Goal: Task Accomplishment & Management: Manage account settings

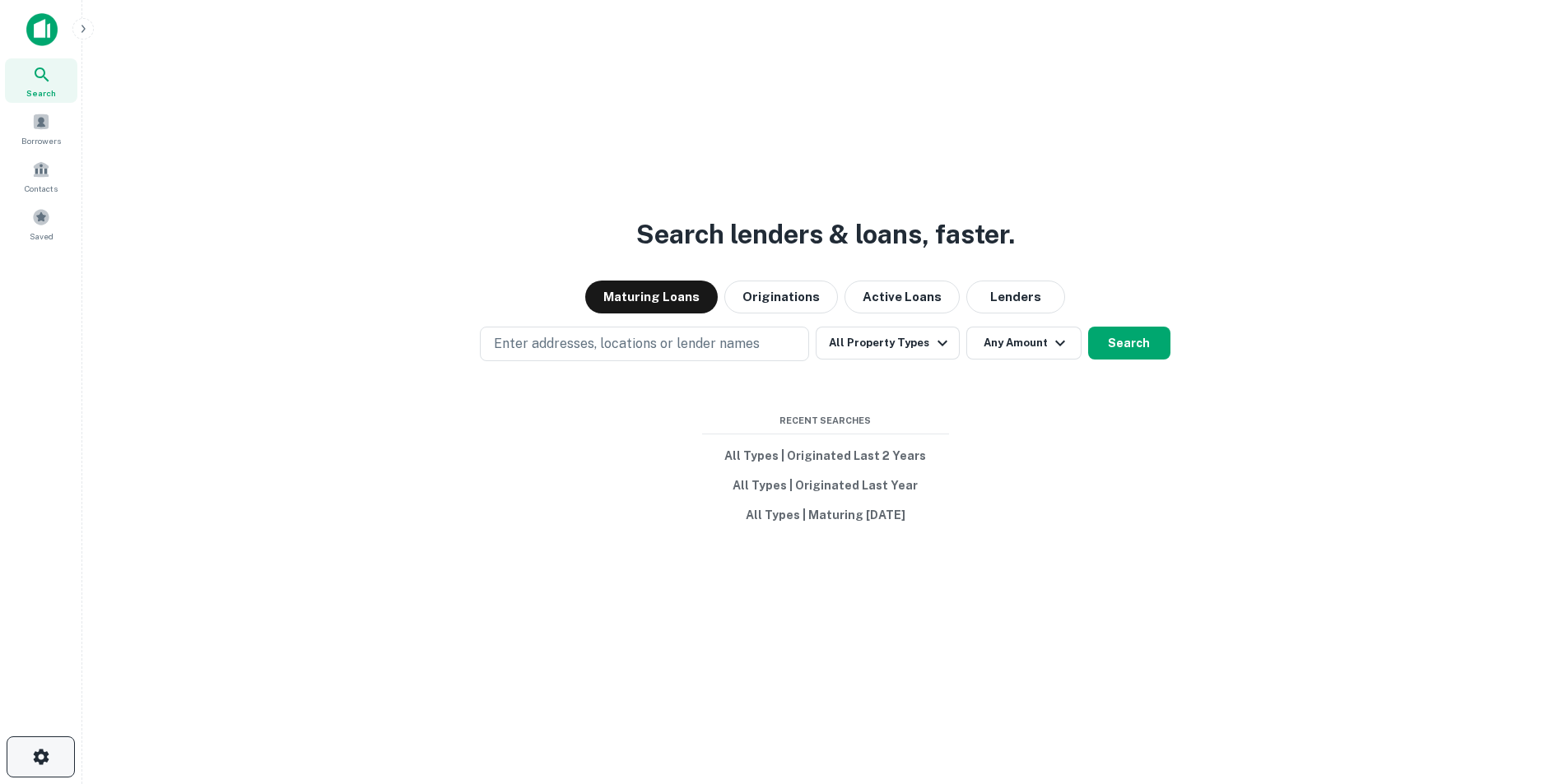
click at [42, 754] on icon "button" at bounding box center [41, 757] width 20 height 20
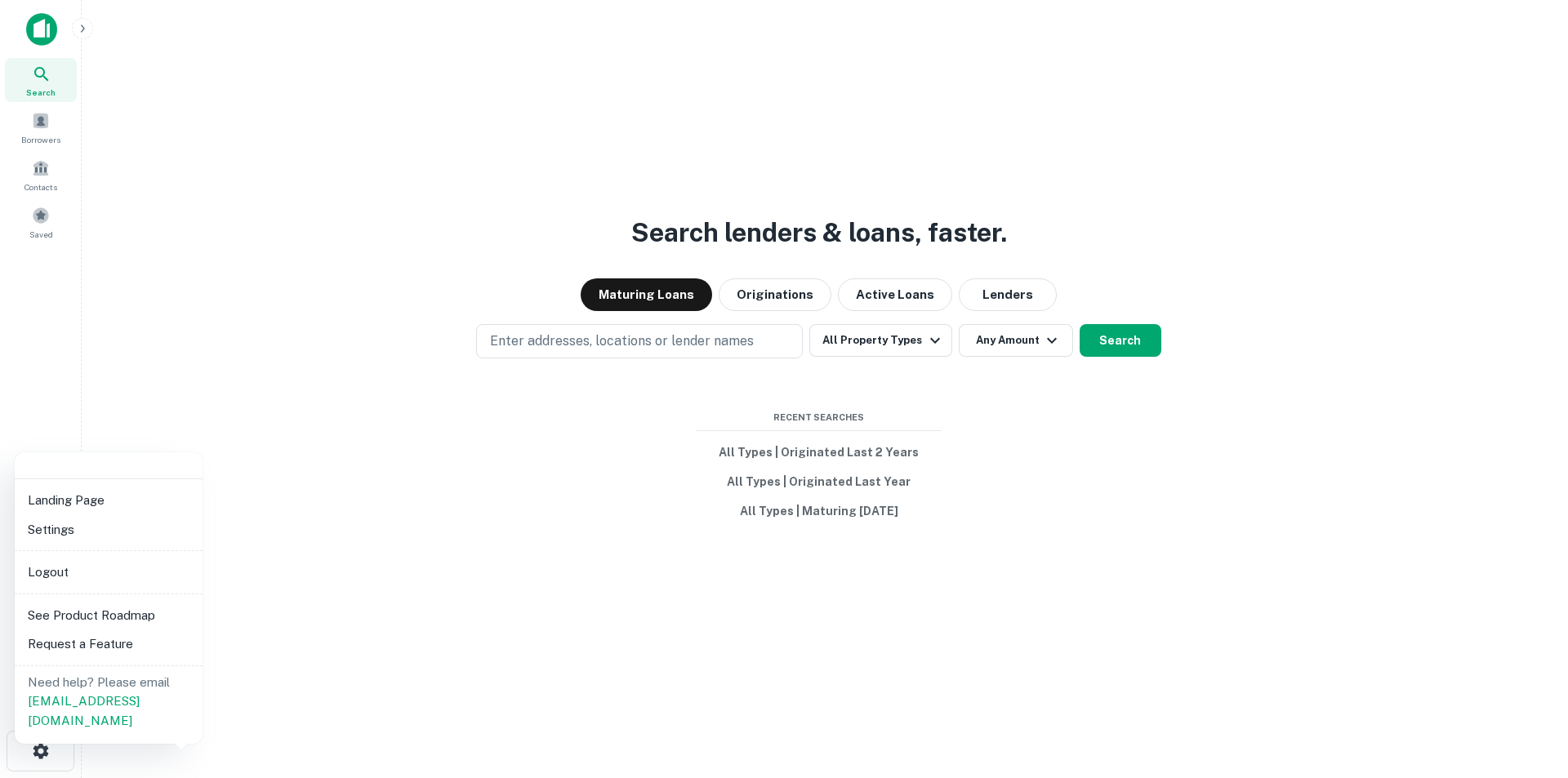
click at [50, 524] on li "Settings" at bounding box center [108, 529] width 175 height 29
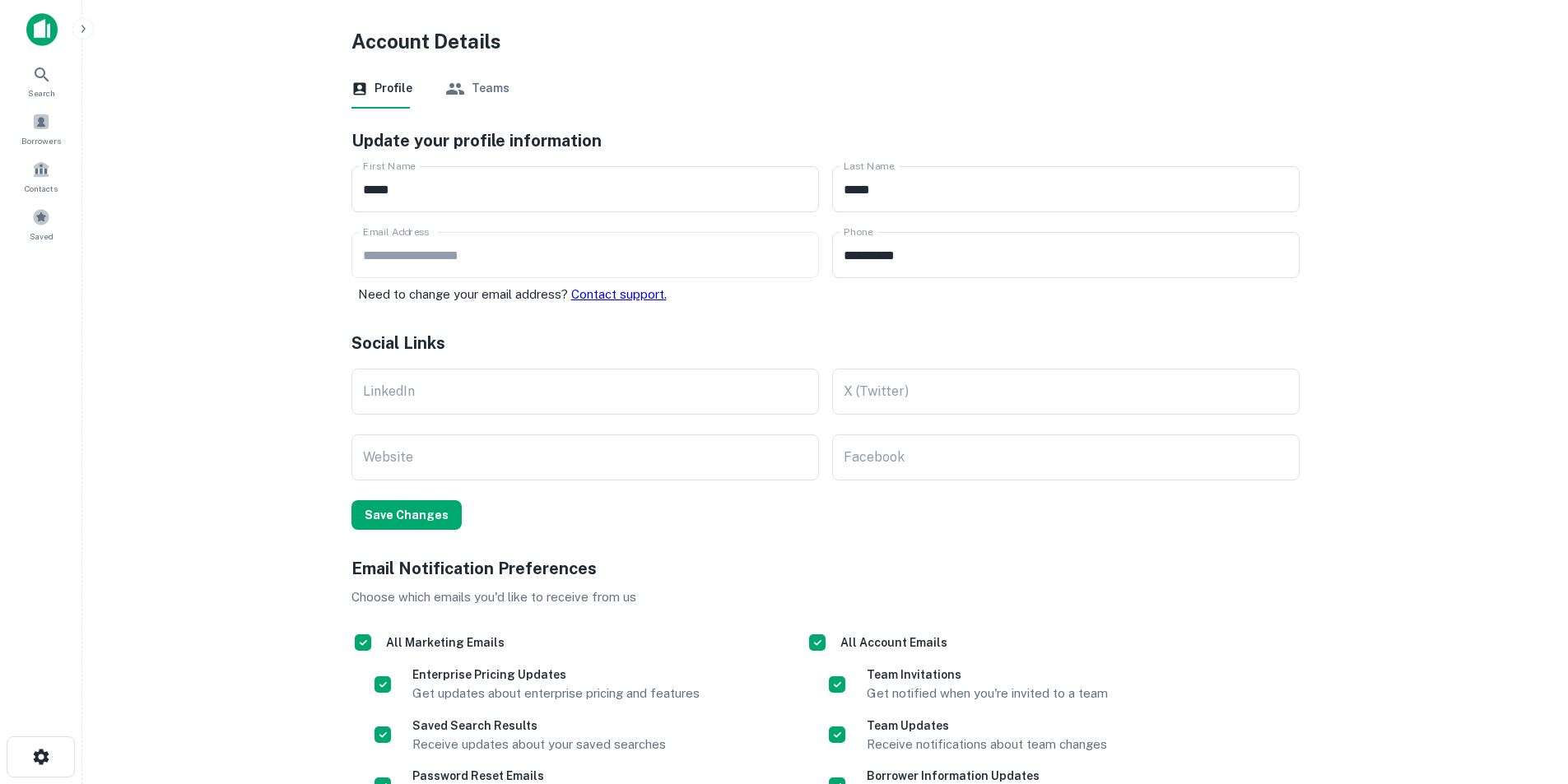
click at [483, 91] on button "Teams" at bounding box center [477, 88] width 64 height 39
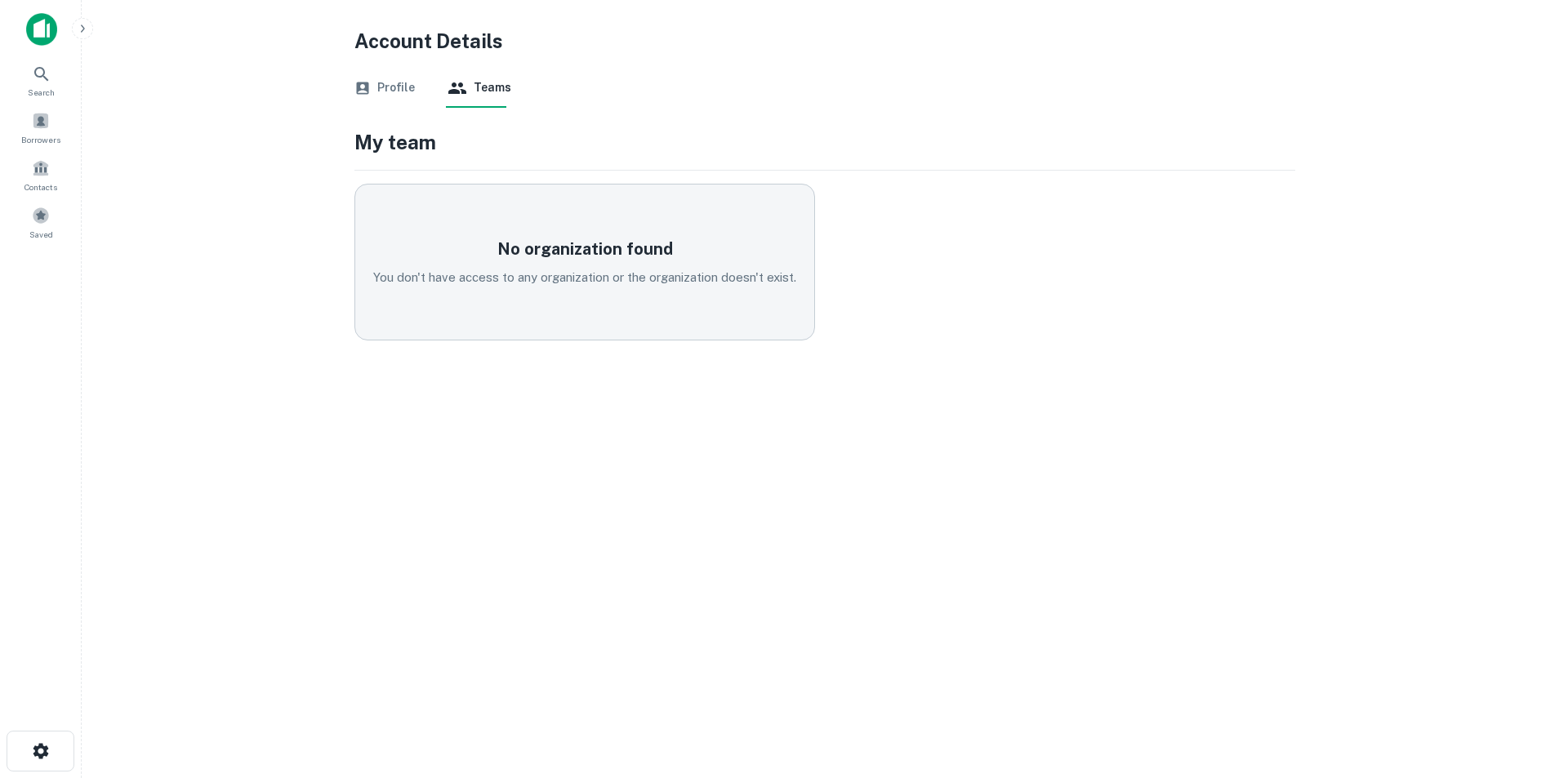
click at [377, 80] on button "Profile" at bounding box center [385, 87] width 61 height 39
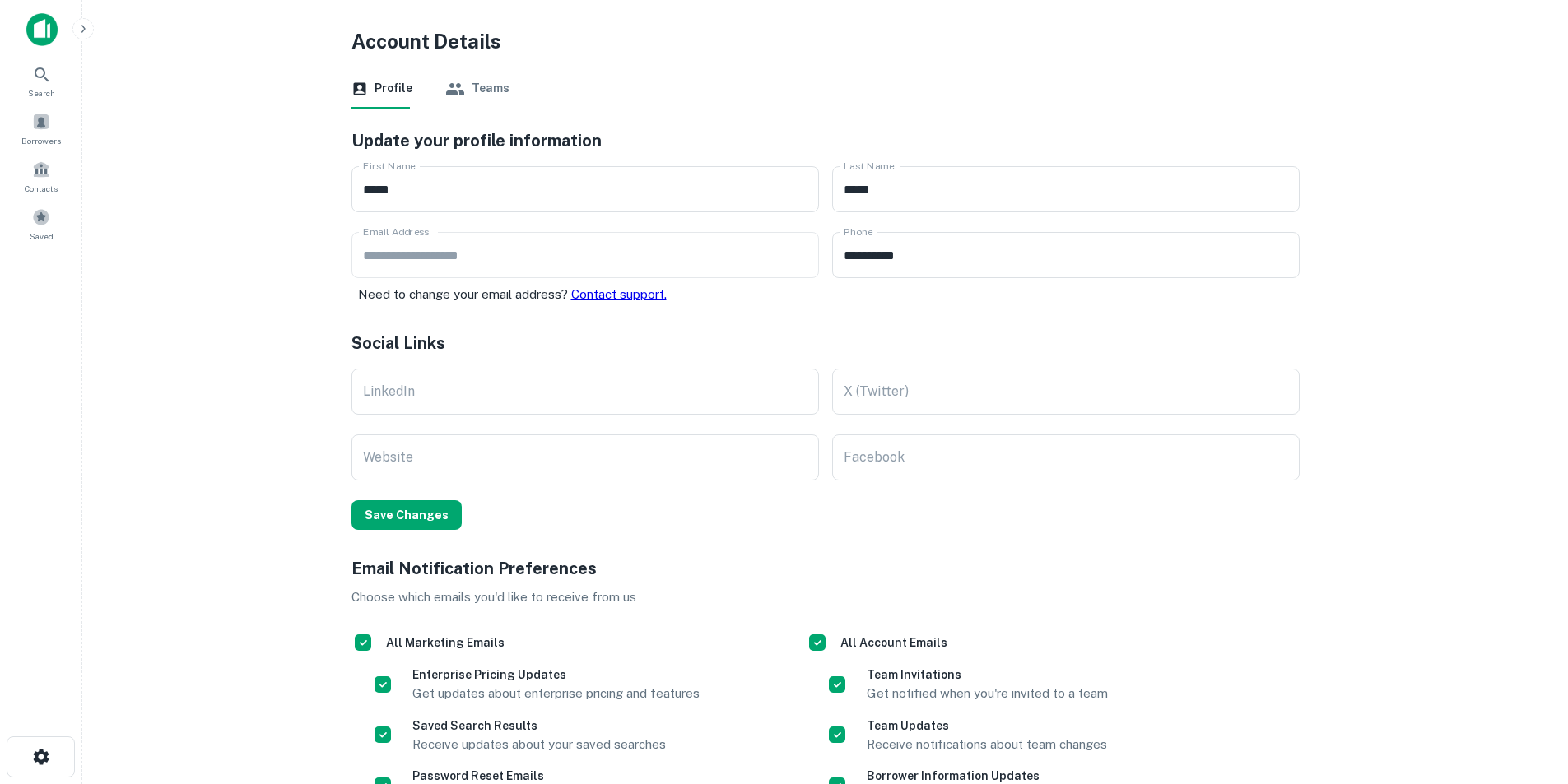
click at [485, 90] on button "Teams" at bounding box center [477, 88] width 64 height 39
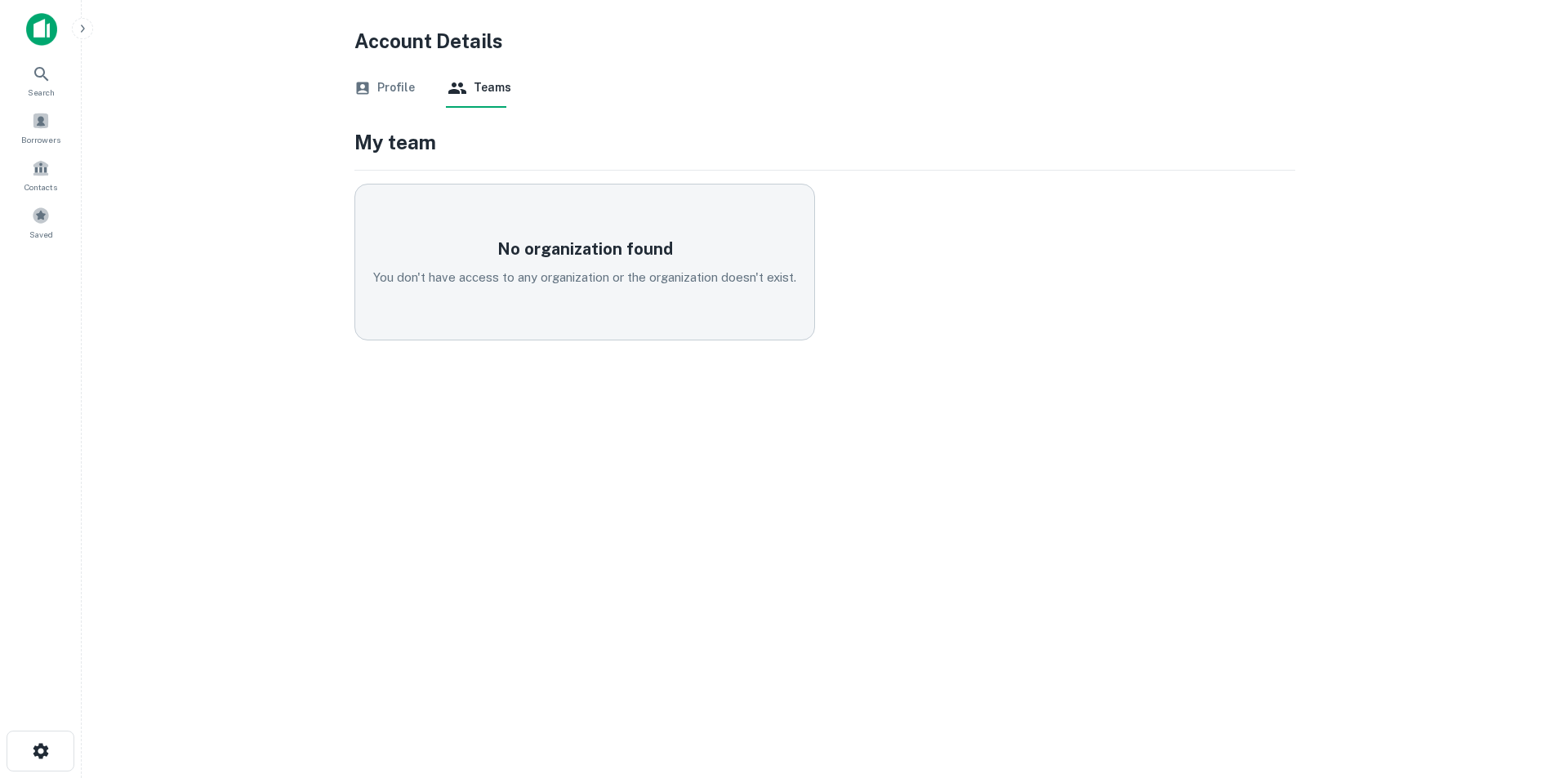
click at [496, 281] on p "You don't have access to any organization or the organization doesn't exist." at bounding box center [584, 277] width 423 height 20
click at [529, 244] on h5 "No organization found" at bounding box center [584, 249] width 176 height 25
click at [389, 86] on button "Profile" at bounding box center [385, 87] width 61 height 39
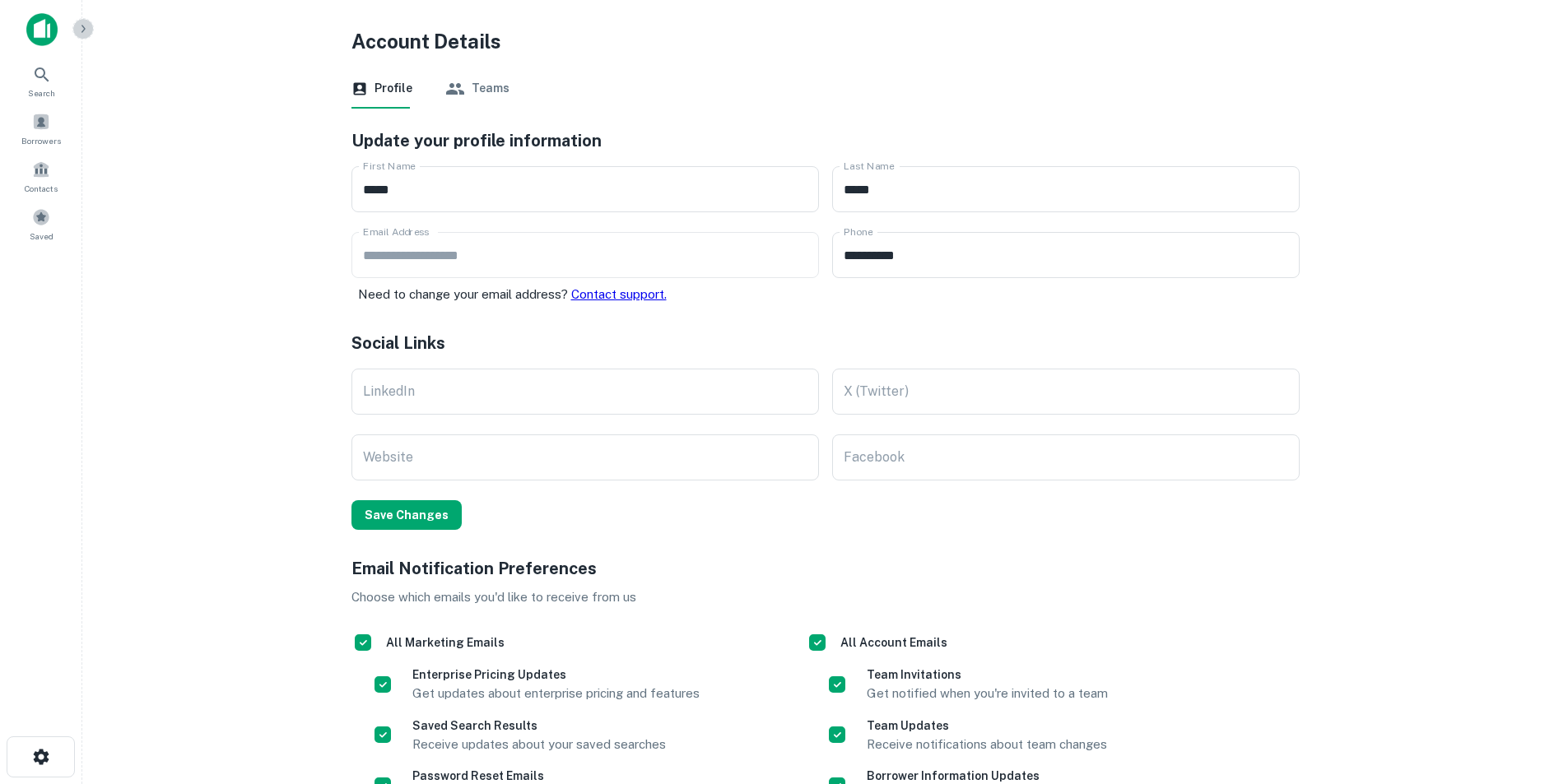
click at [81, 24] on icon "button" at bounding box center [83, 29] width 13 height 13
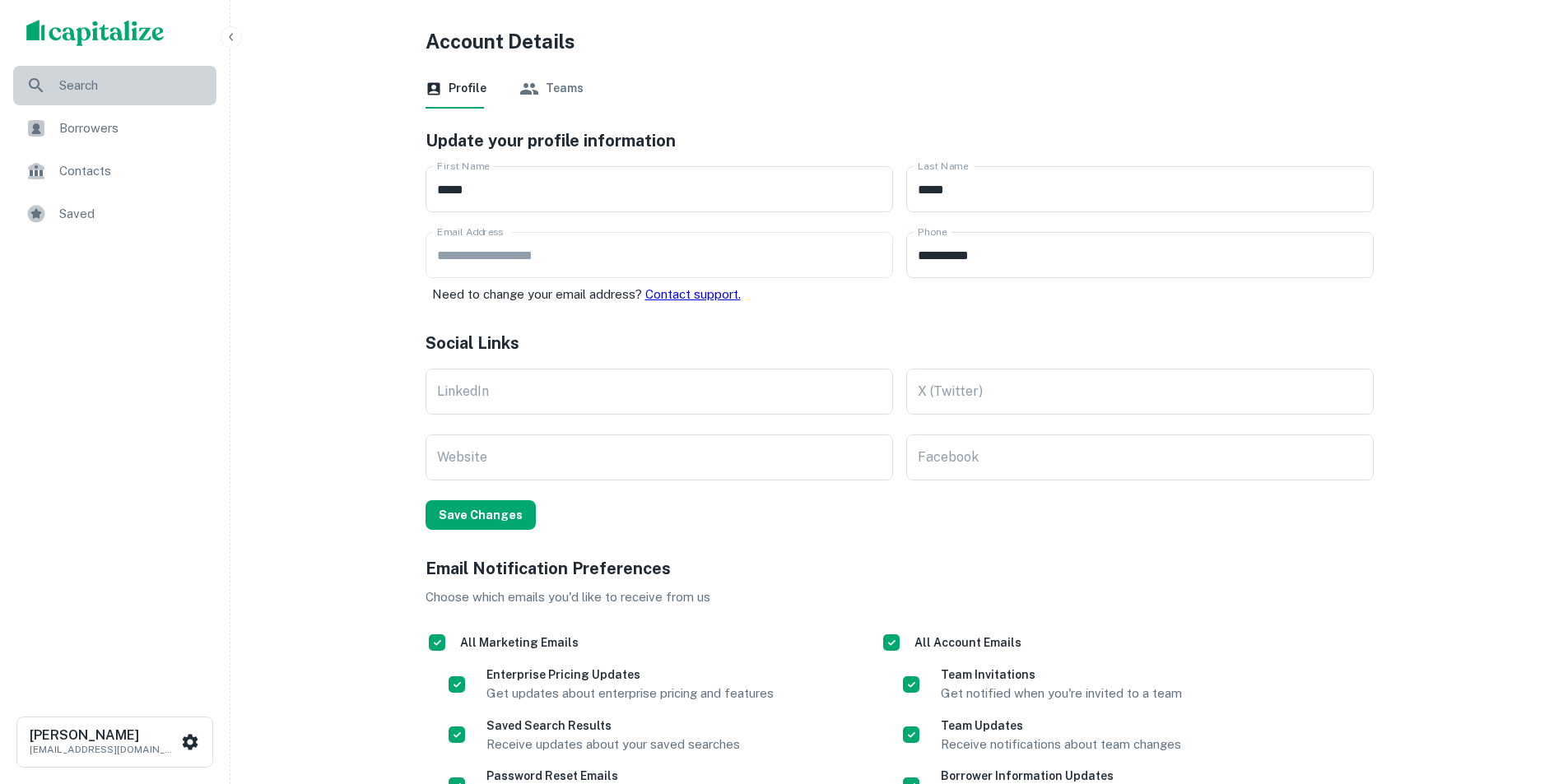
click at [80, 86] on span "Search" at bounding box center [133, 85] width 147 height 20
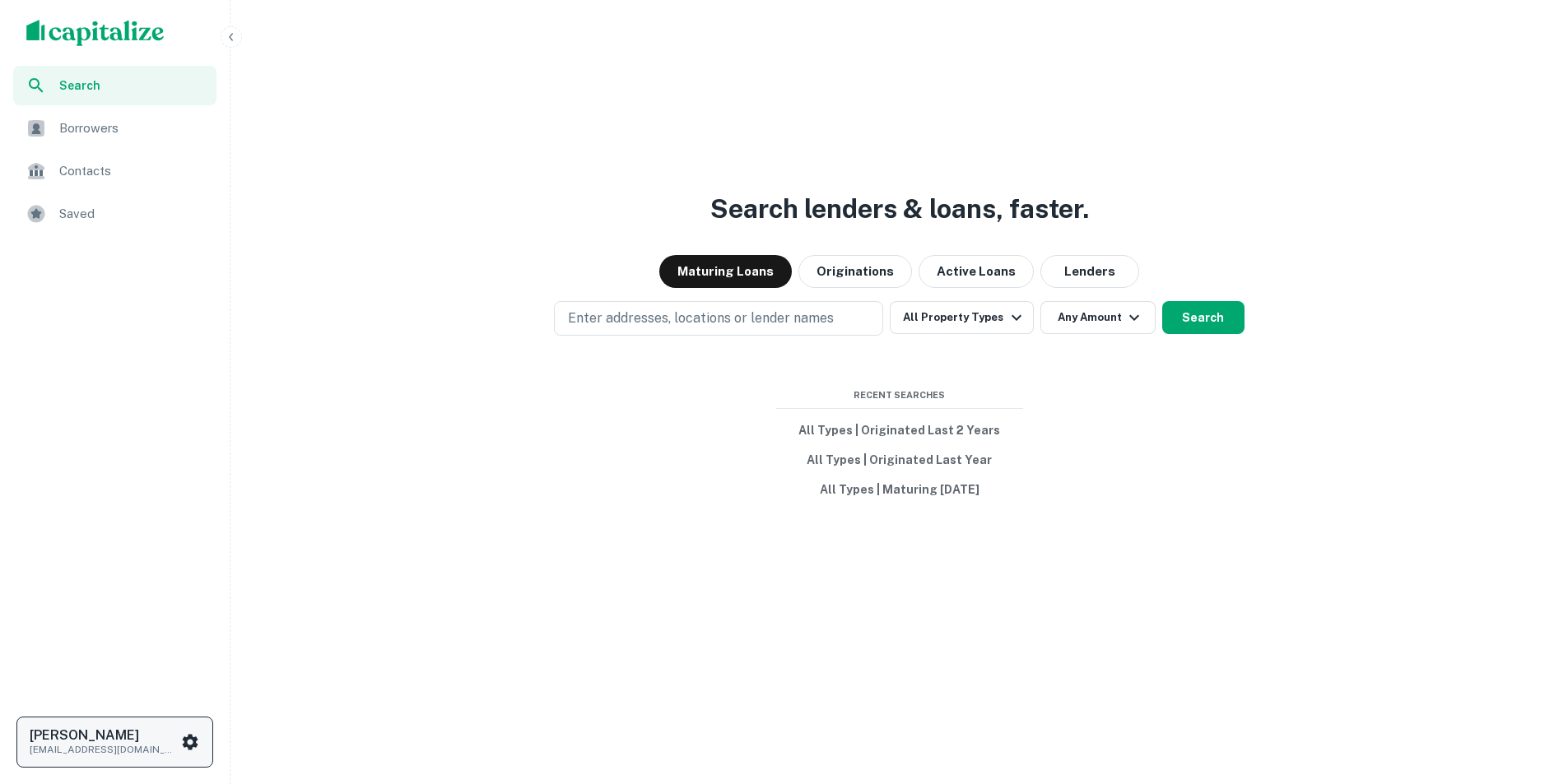
scroll to position [39, 0]
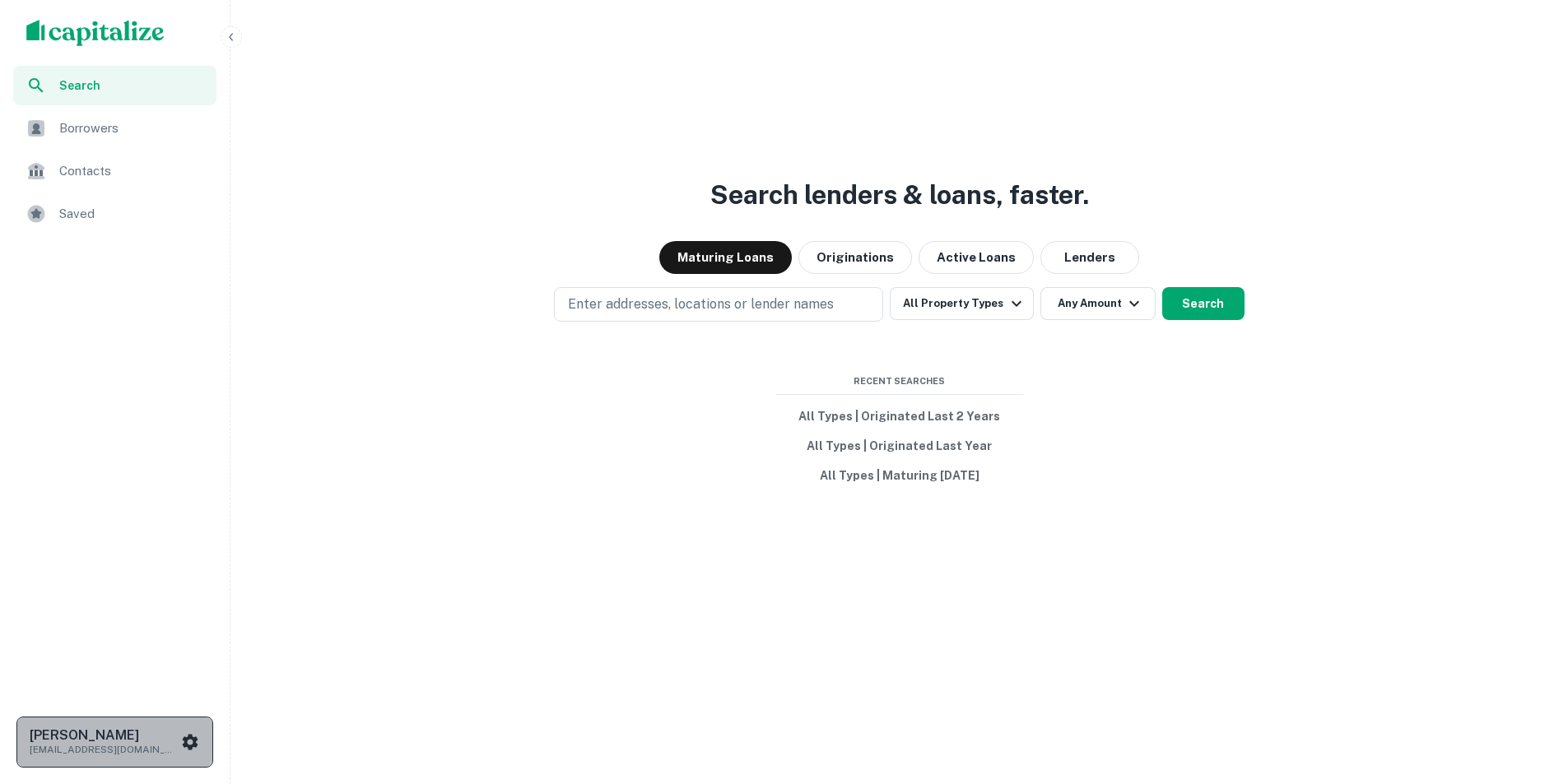
click at [94, 743] on p "[EMAIL_ADDRESS][DOMAIN_NAME]" at bounding box center [103, 749] width 148 height 14
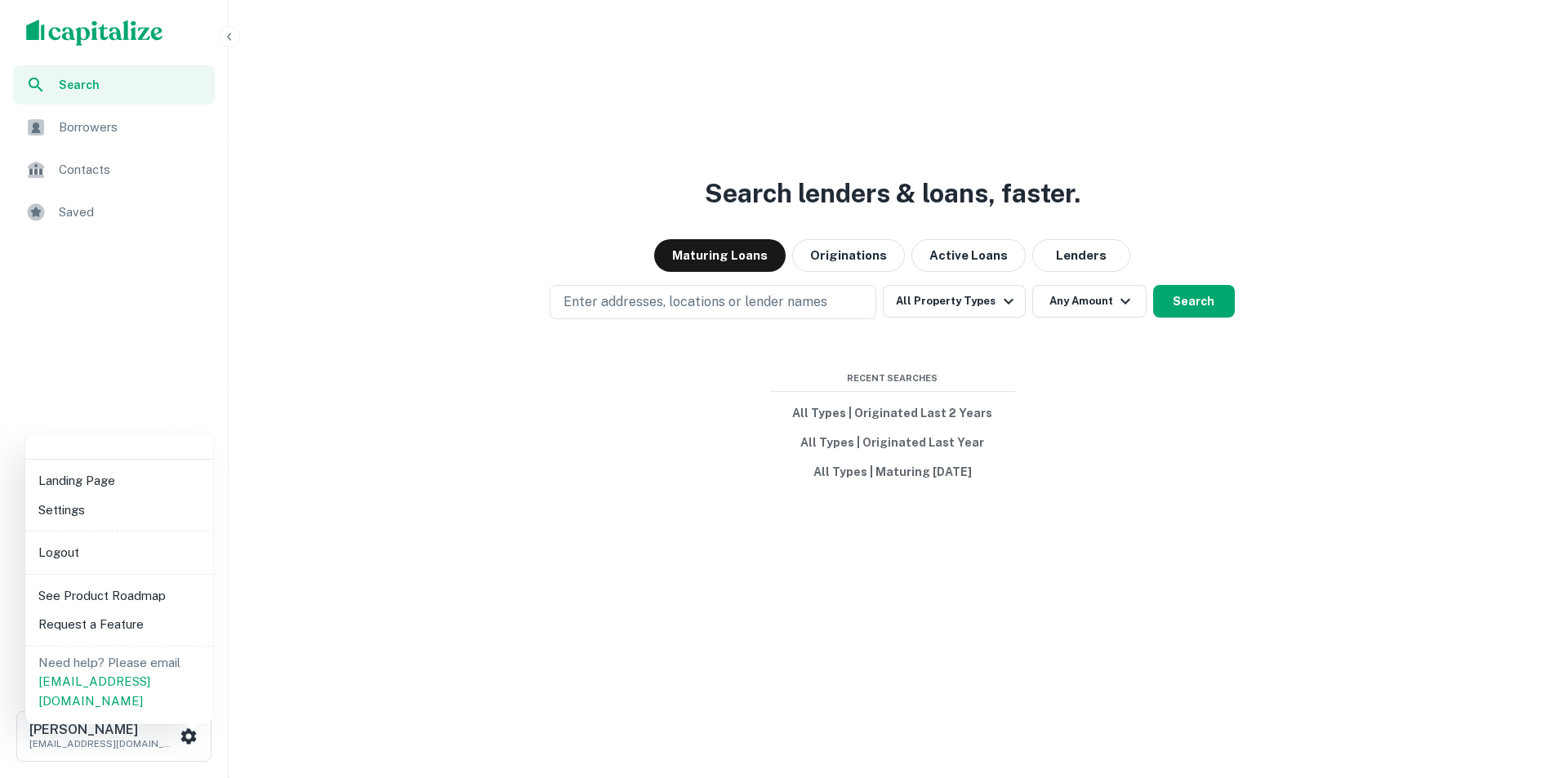
click at [75, 483] on li "Landing Page" at bounding box center [120, 481] width 175 height 29
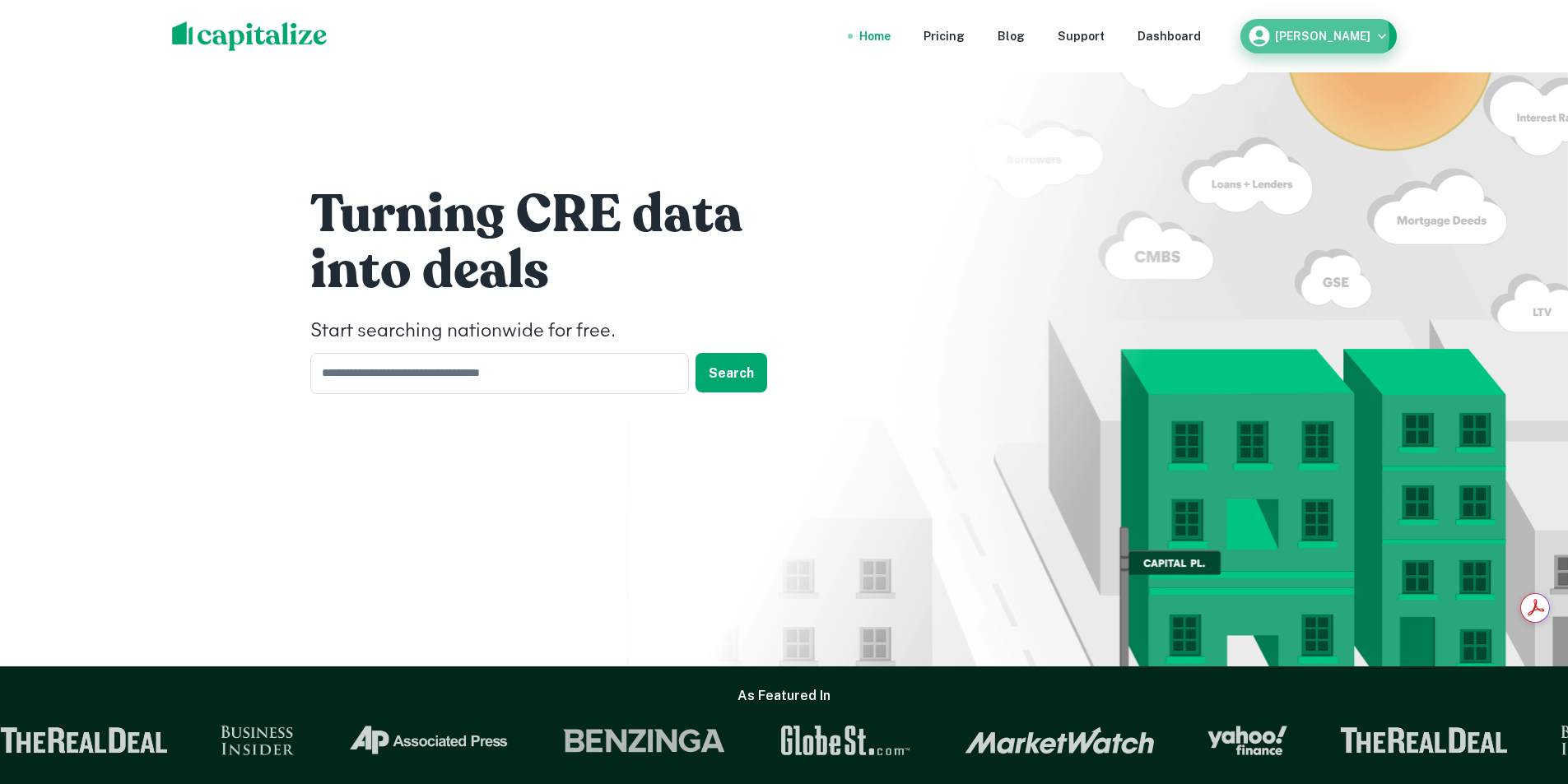
click at [1346, 36] on h6 "[PERSON_NAME]" at bounding box center [1323, 36] width 96 height 11
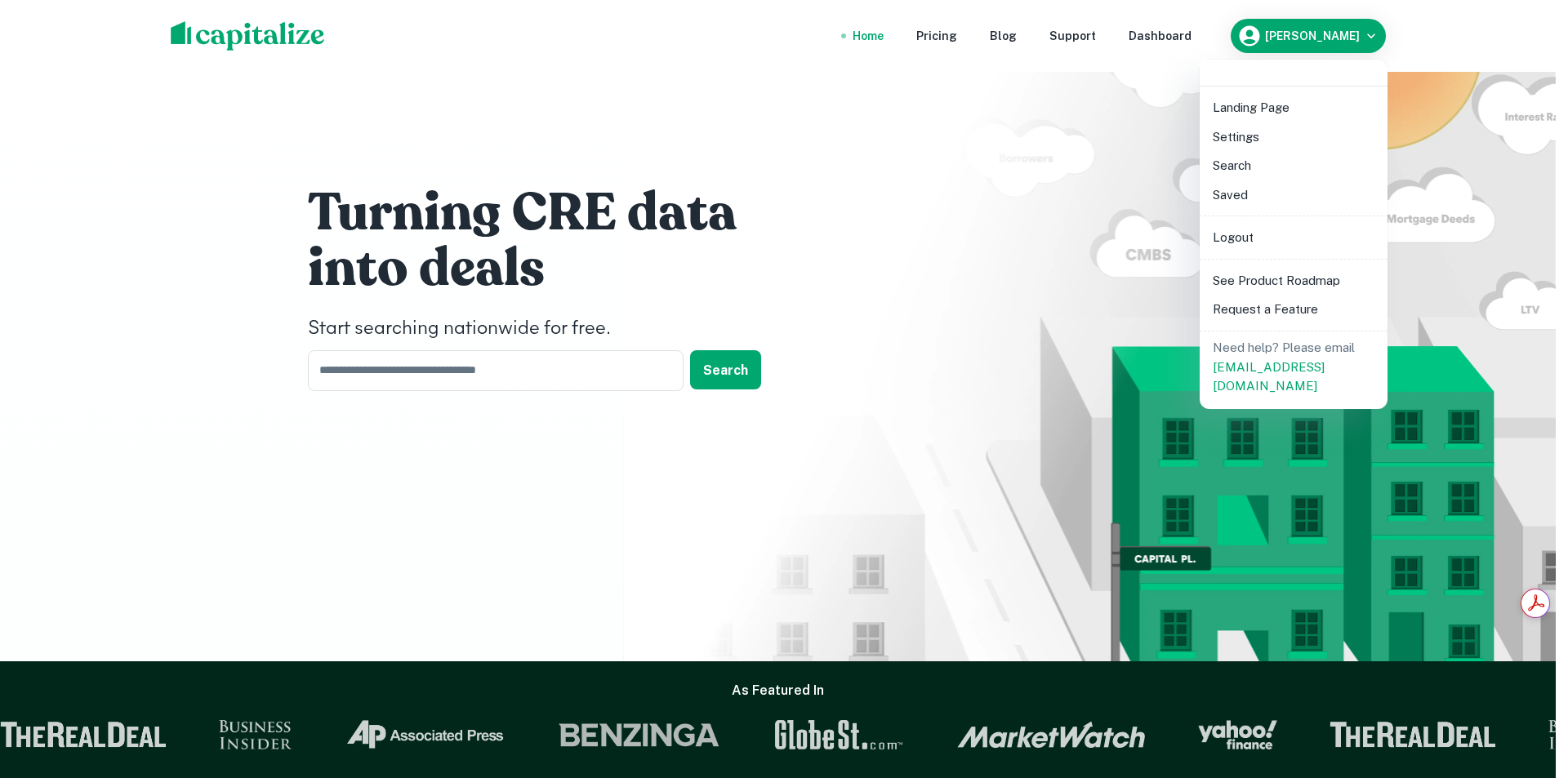
click at [1248, 135] on li "Settings" at bounding box center [1294, 137] width 175 height 29
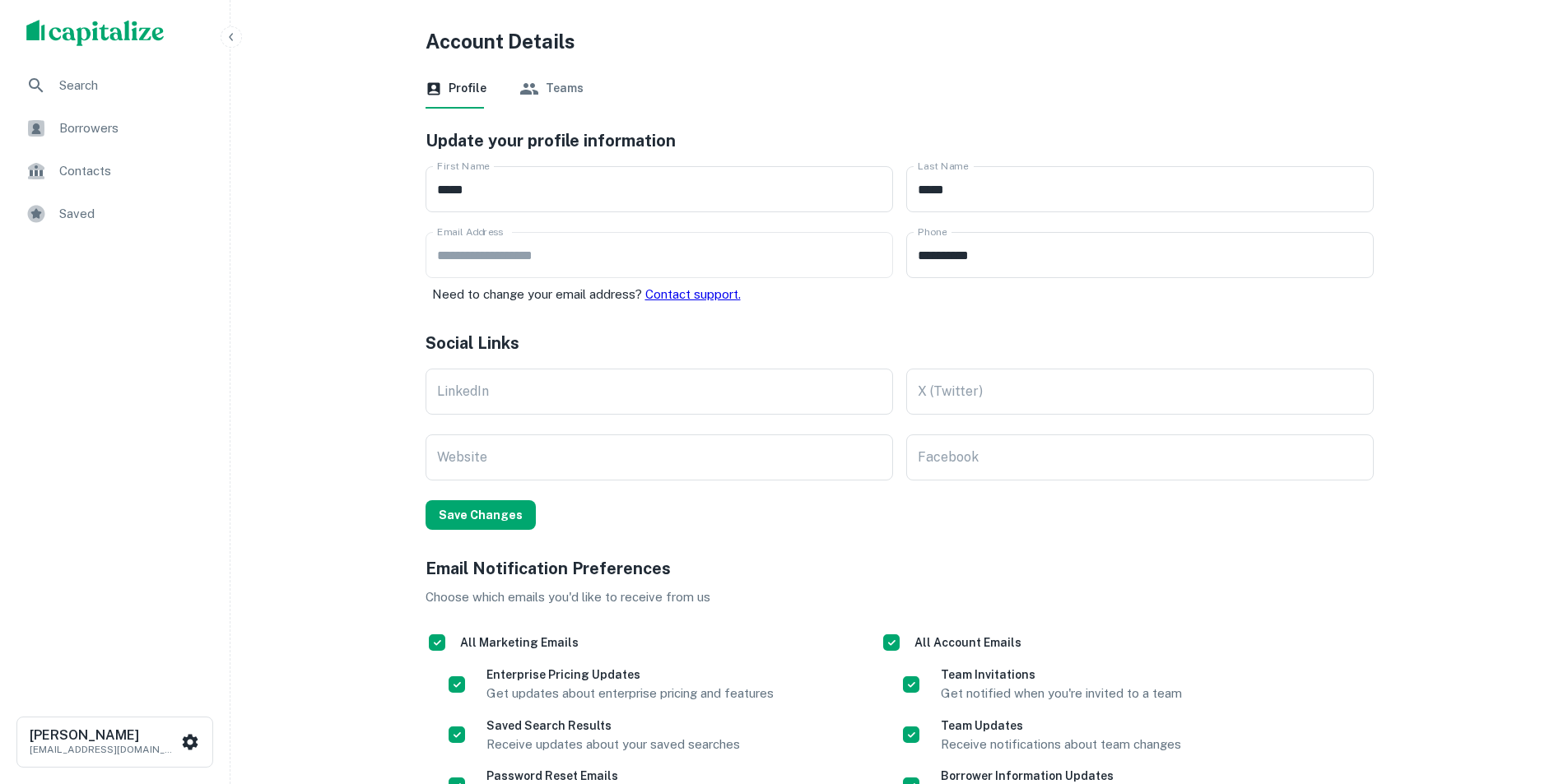
click at [548, 76] on button "Teams" at bounding box center [550, 88] width 64 height 39
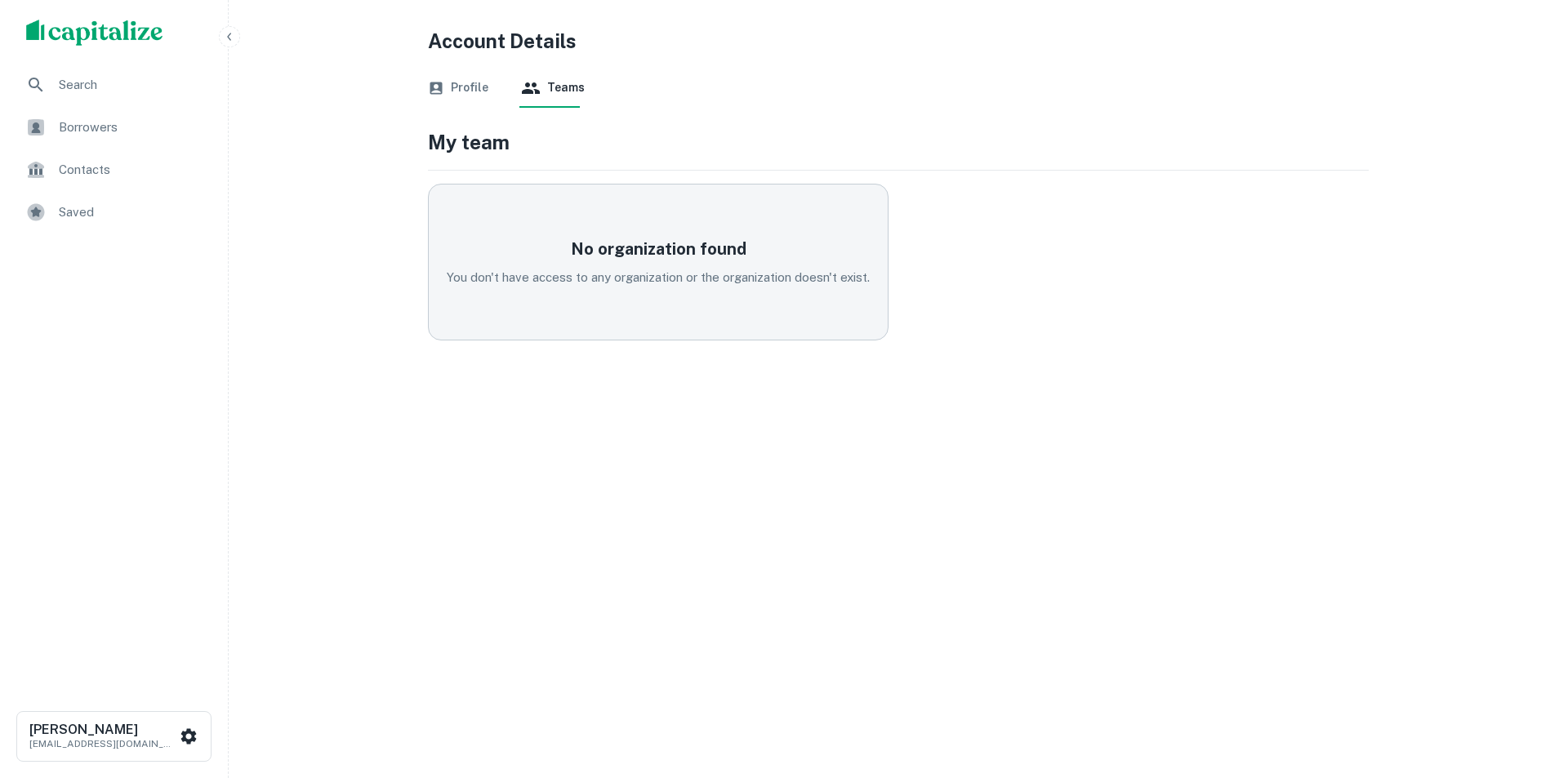
click at [676, 297] on div "No organization found You don't have access to any organization or the organiza…" at bounding box center [658, 261] width 461 height 157
click at [670, 290] on div "No organization found You don't have access to any organization or the organiza…" at bounding box center [658, 261] width 461 height 157
click at [660, 287] on div "No organization found You don't have access to any organization or the organiza…" at bounding box center [658, 261] width 461 height 157
click at [445, 72] on button "Profile" at bounding box center [458, 87] width 61 height 39
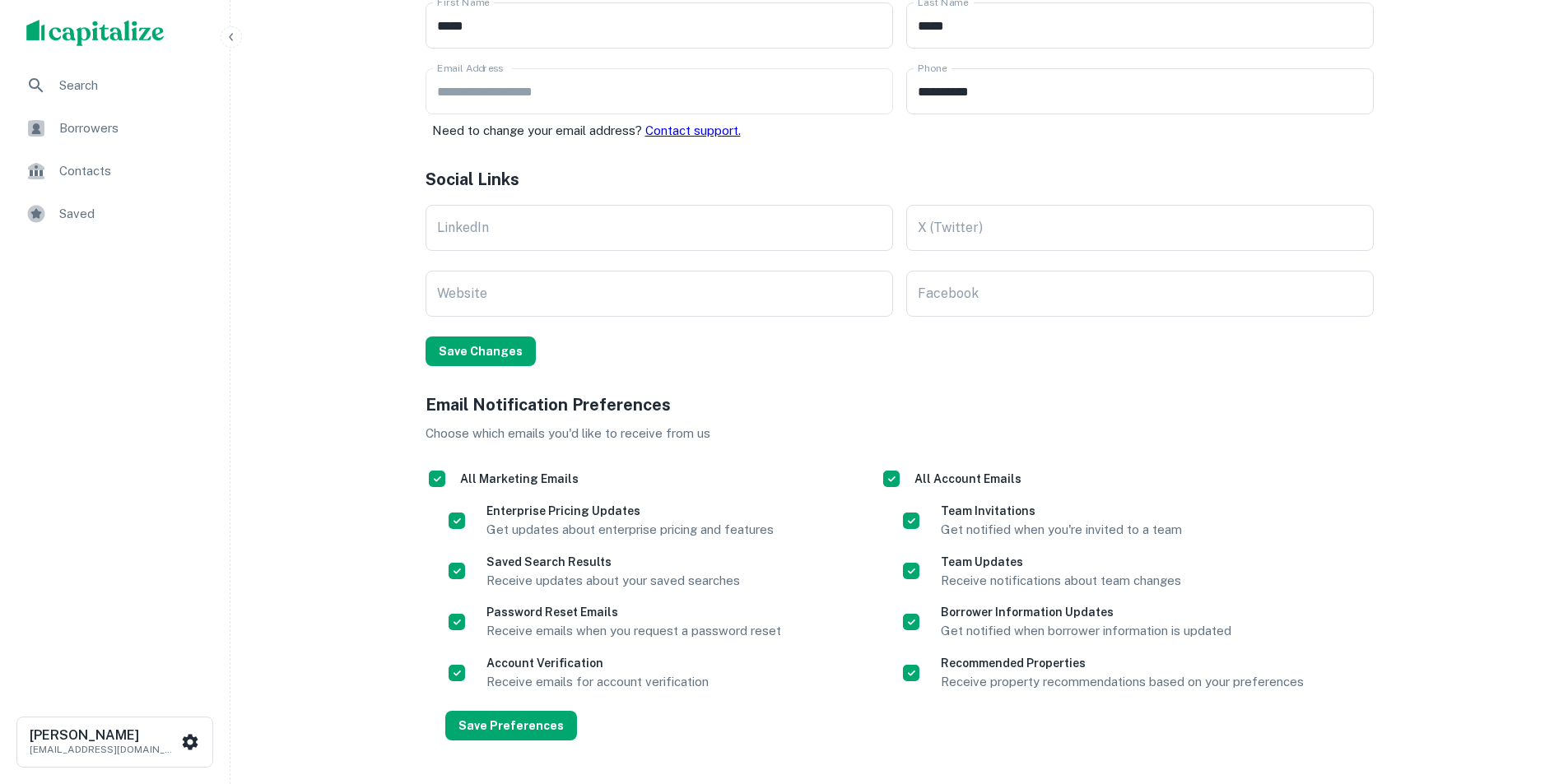
scroll to position [165, 0]
